Goal: Task Accomplishment & Management: Use online tool/utility

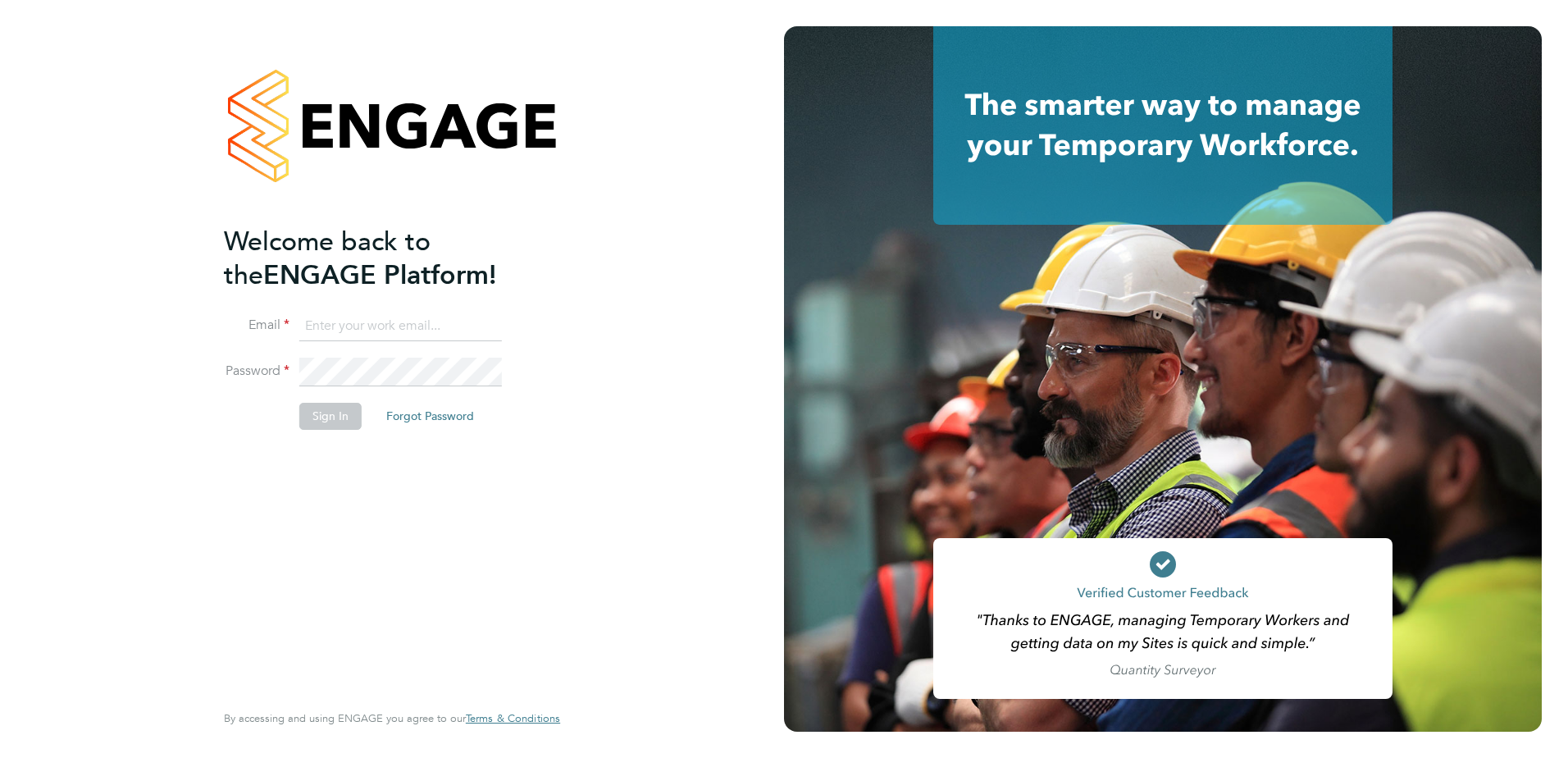
type input "[PERSON_NAME][EMAIL_ADDRESS][DOMAIN_NAME]"
click at [336, 427] on button "Sign In" at bounding box center [330, 416] width 62 height 26
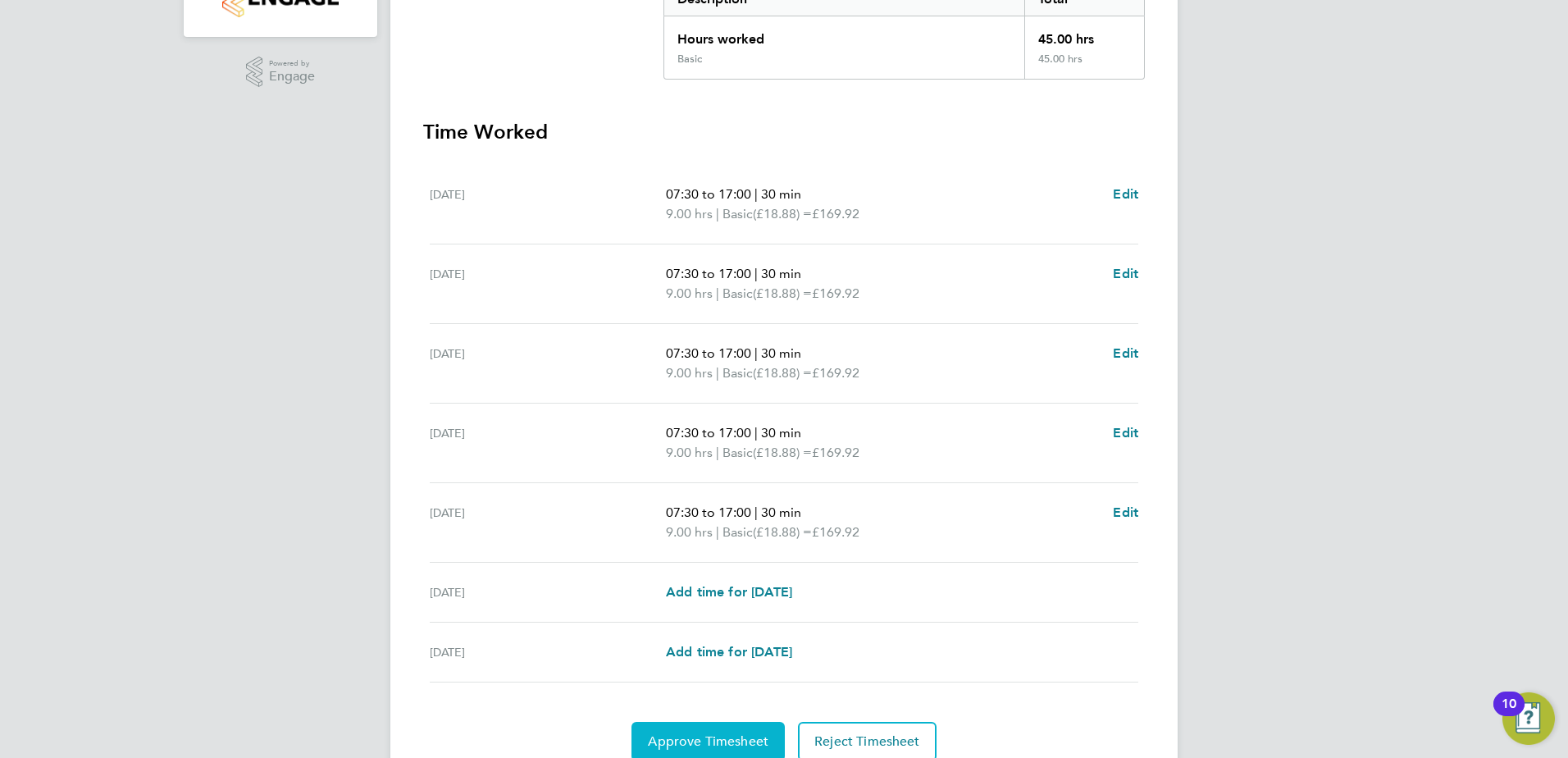
scroll to position [410, 0]
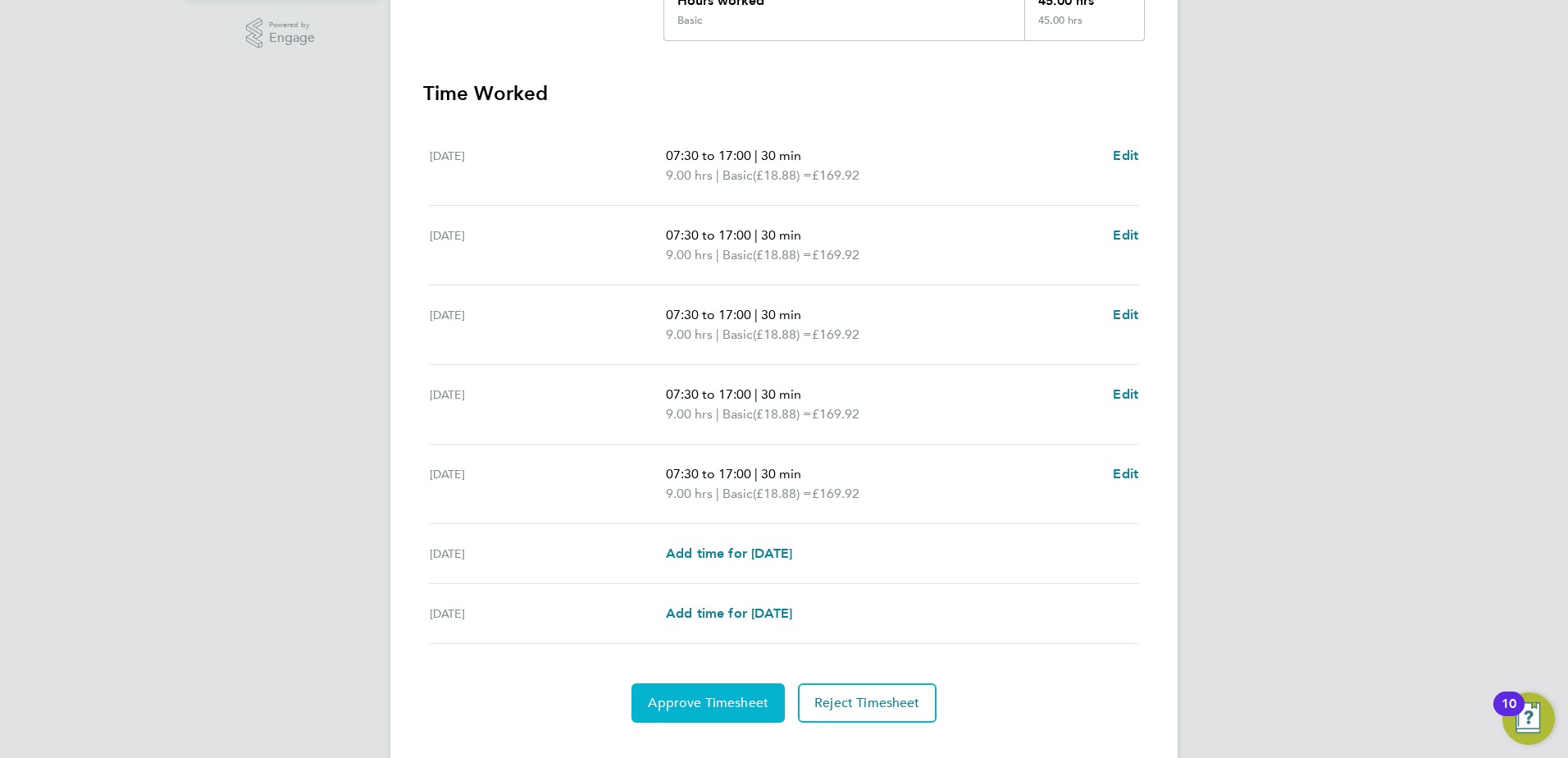
click at [720, 697] on span "Approve Timesheet" at bounding box center [708, 703] width 121 height 17
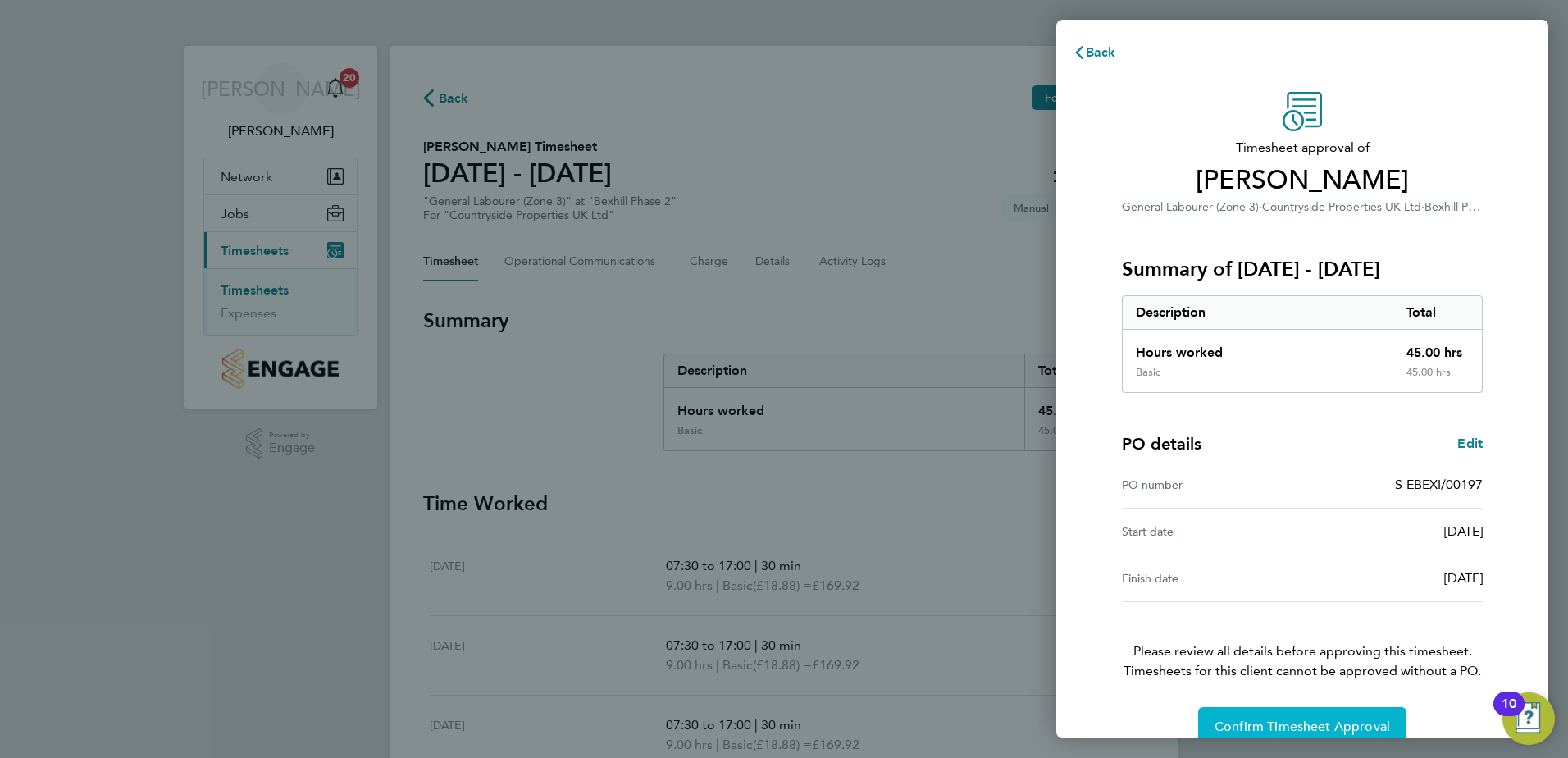
click at [1306, 721] on span "Confirm Timesheet Approval" at bounding box center [1301, 727] width 176 height 17
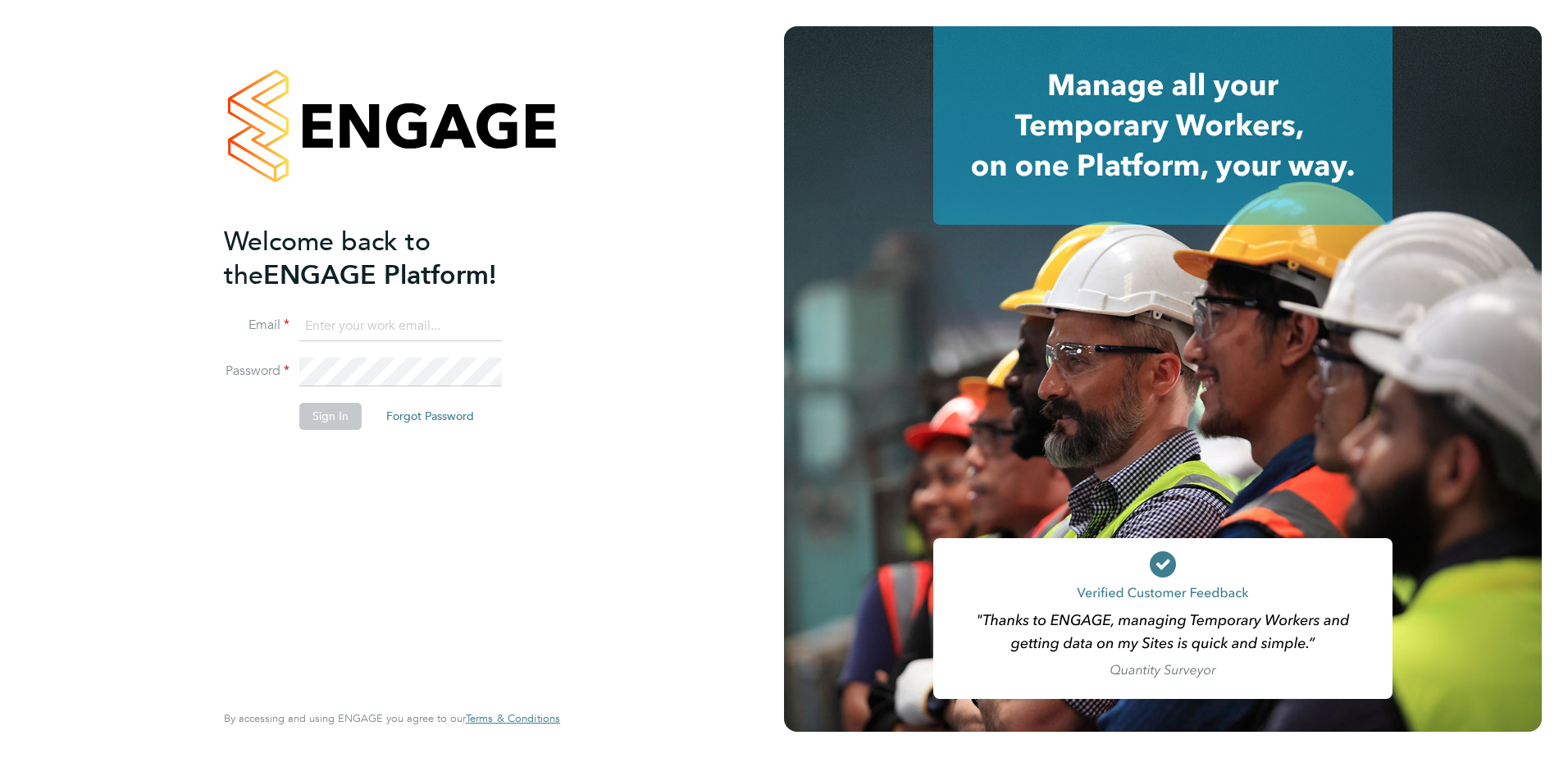
type input "[PERSON_NAME][EMAIL_ADDRESS][DOMAIN_NAME]"
click at [339, 417] on button "Sign In" at bounding box center [330, 416] width 62 height 26
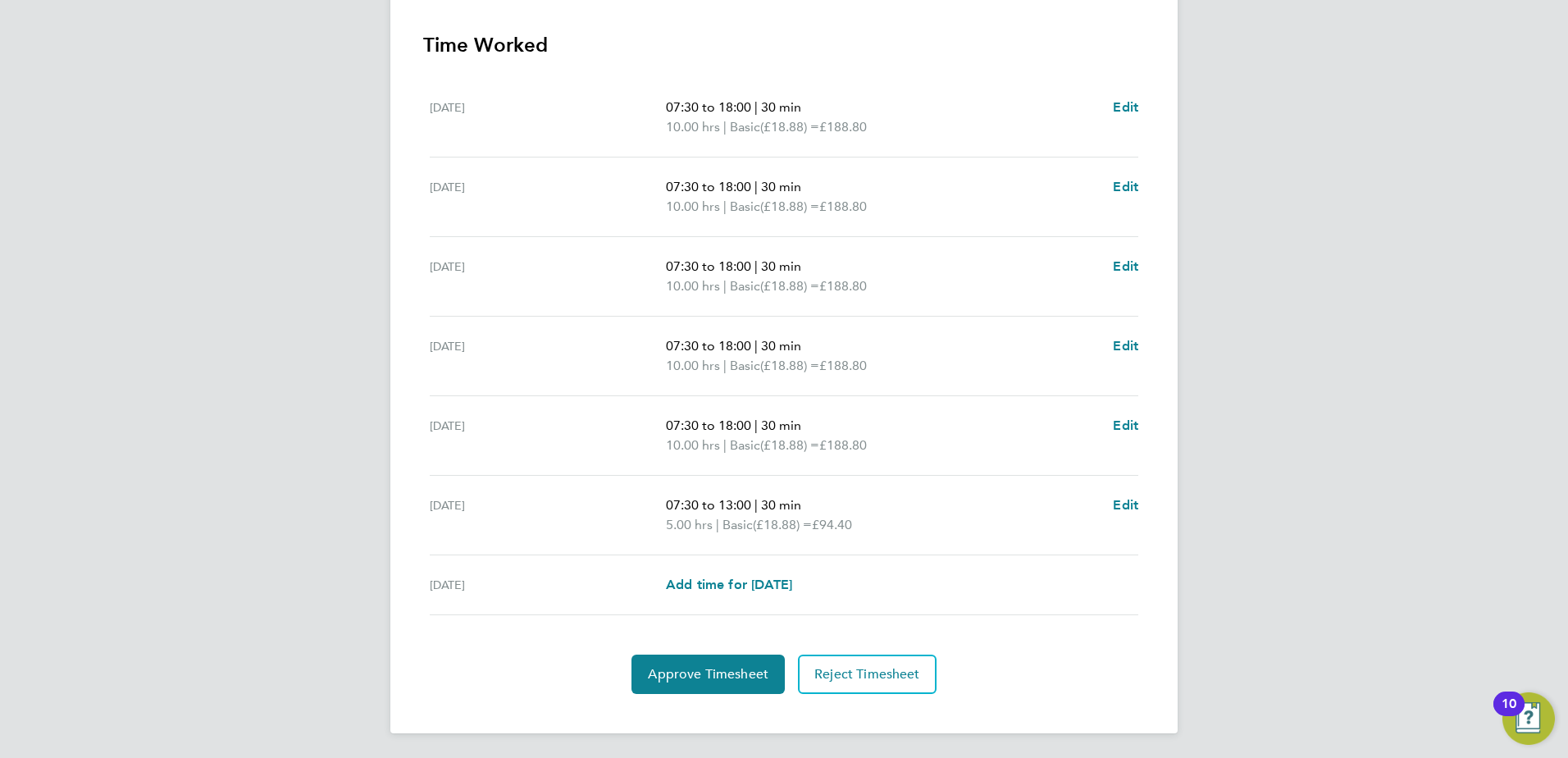
scroll to position [460, 0]
click at [697, 668] on span "Approve Timesheet" at bounding box center [708, 672] width 121 height 17
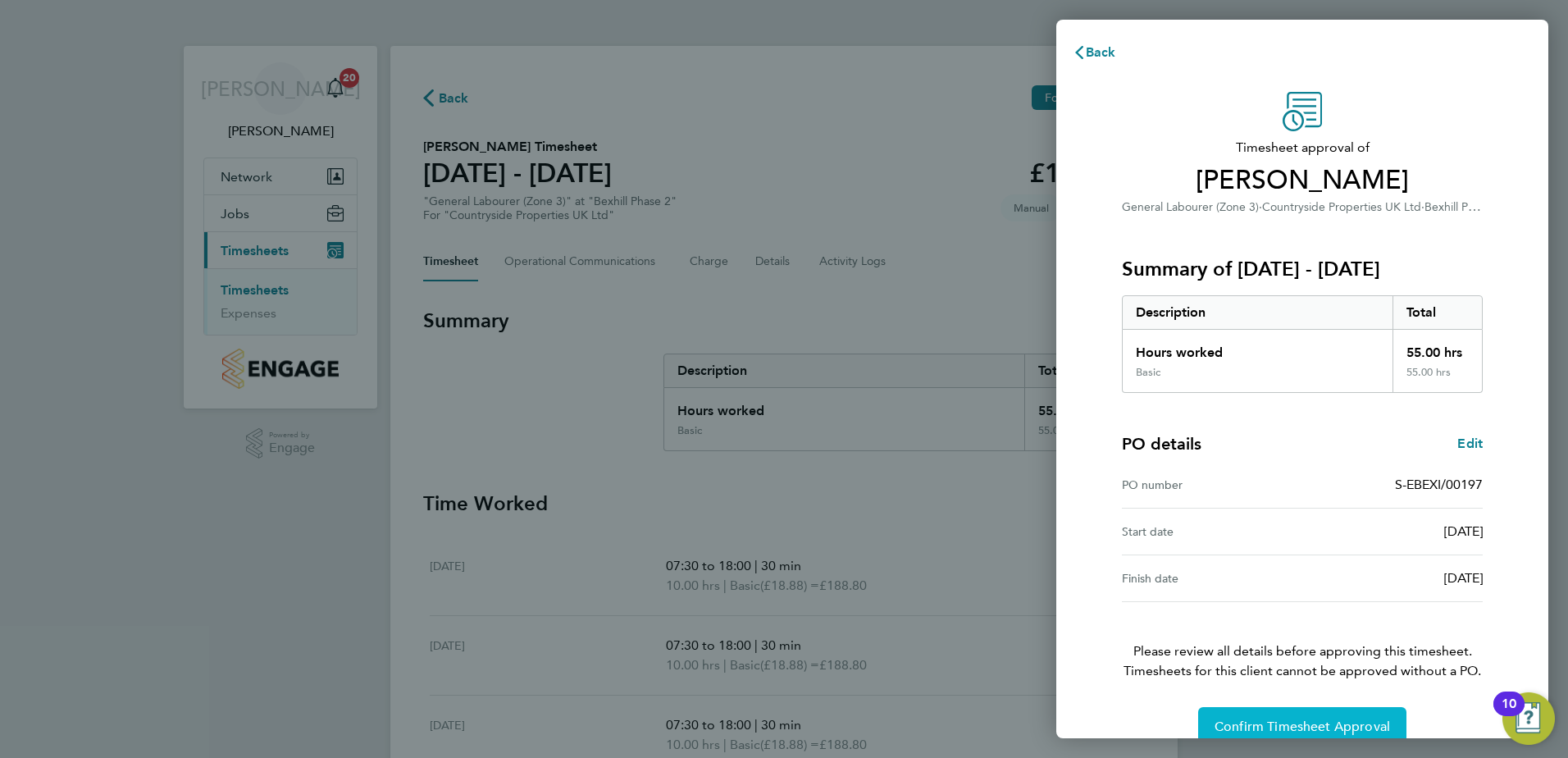
click at [1238, 721] on span "Confirm Timesheet Approval" at bounding box center [1301, 727] width 176 height 17
